Goal: Complete application form

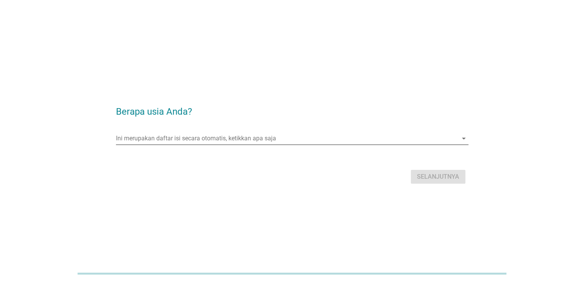
click at [179, 142] on input "Ini merupakan daftar isi secara otomatis, ketikkan apa saja" at bounding box center [287, 138] width 342 height 12
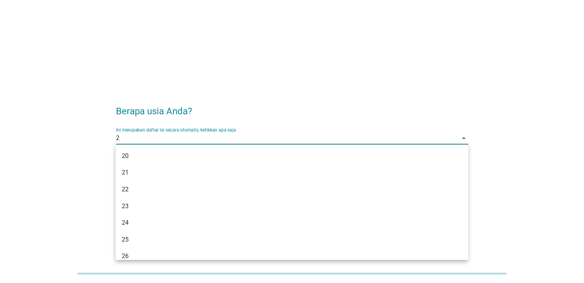
type input "28"
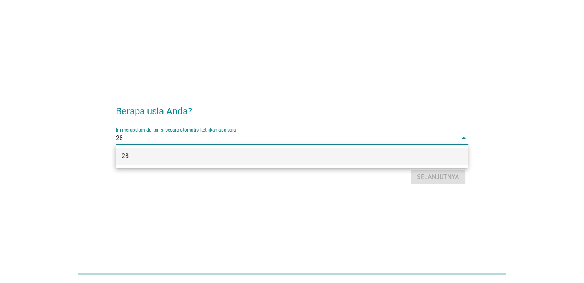
click at [169, 152] on div "28" at bounding box center [278, 156] width 312 height 9
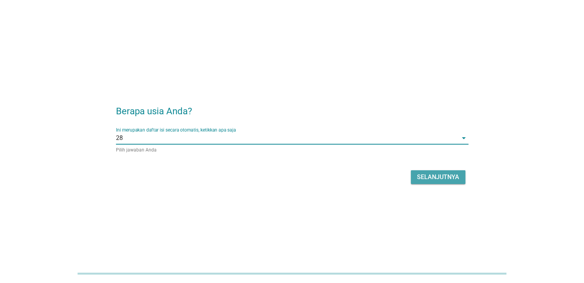
click at [443, 179] on div "Selanjutnya" at bounding box center [438, 177] width 42 height 9
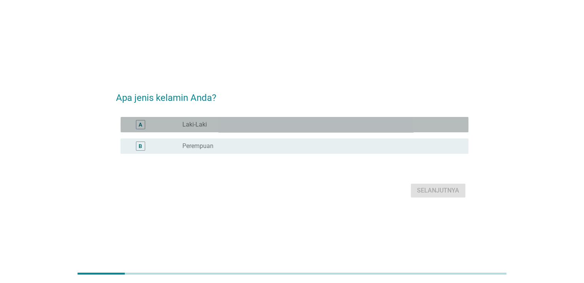
click at [213, 121] on div "radio_button_unchecked Laki-Laki" at bounding box center [318, 125] width 273 height 8
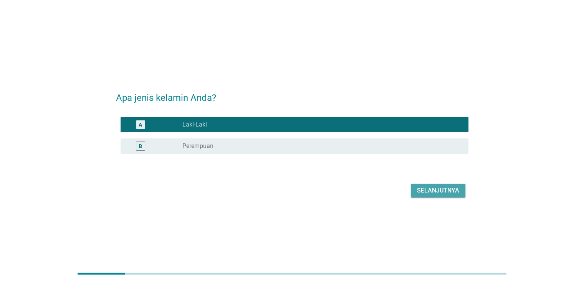
click at [427, 187] on div "Selanjutnya" at bounding box center [438, 190] width 42 height 9
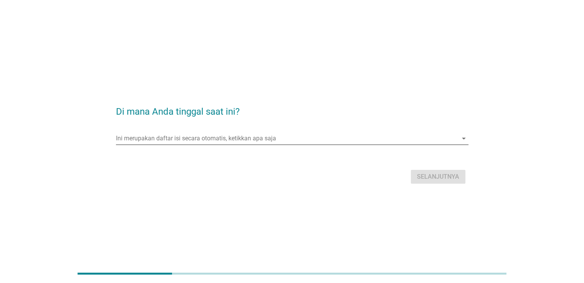
click at [218, 137] on input "Ini merupakan daftar isi secara otomatis, ketikkan apa saja" at bounding box center [287, 138] width 342 height 12
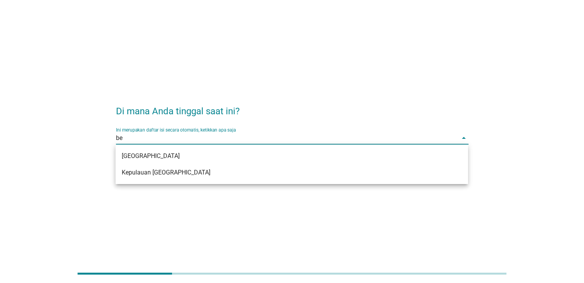
type input "b"
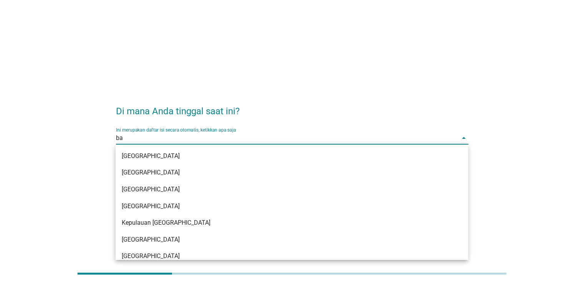
type input "bar"
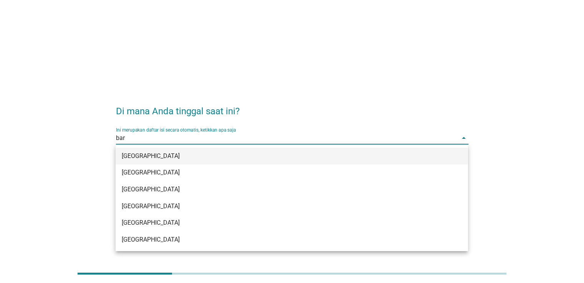
click at [209, 152] on div "[GEOGRAPHIC_DATA]" at bounding box center [278, 156] width 312 height 9
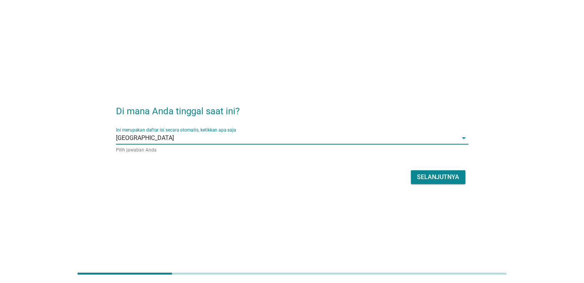
click at [430, 174] on div "Selanjutnya" at bounding box center [438, 177] width 42 height 9
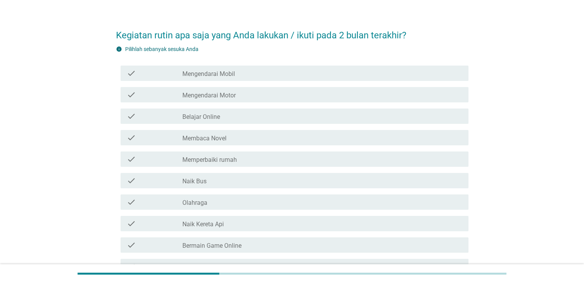
scroll to position [15, 0]
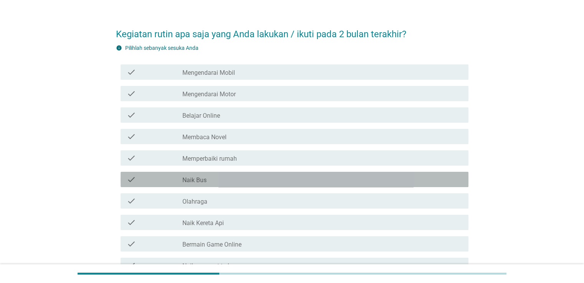
click at [240, 179] on div "check_box_outline_blank Naik Bus" at bounding box center [321, 179] width 279 height 9
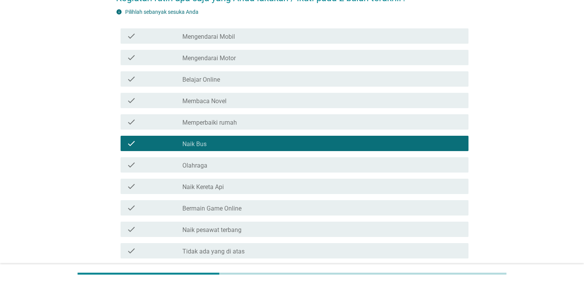
click at [240, 212] on label "Bermain Game Online" at bounding box center [211, 209] width 59 height 8
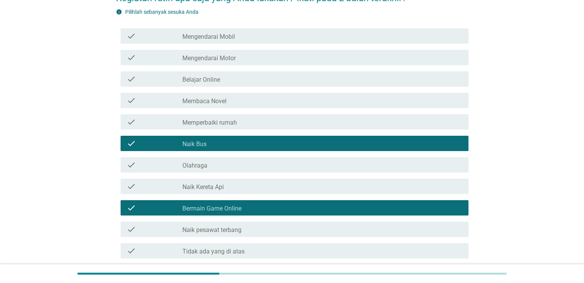
scroll to position [116, 0]
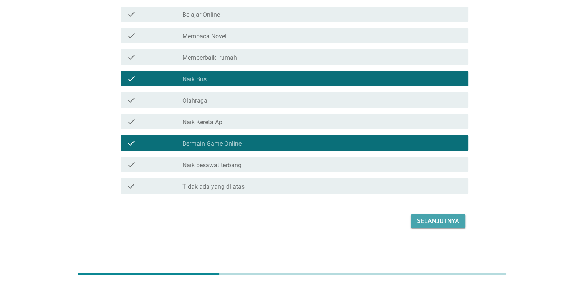
click at [426, 225] on div "Selanjutnya" at bounding box center [438, 221] width 42 height 9
